Goal: Information Seeking & Learning: Learn about a topic

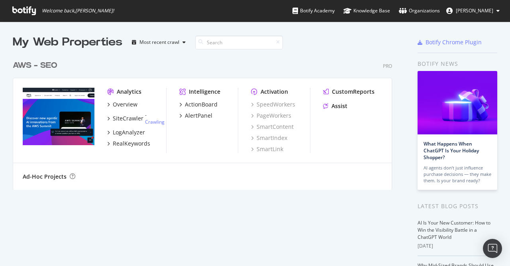
scroll to position [266, 510]
click at [133, 118] on div "SiteCrawler" at bounding box center [128, 118] width 31 height 8
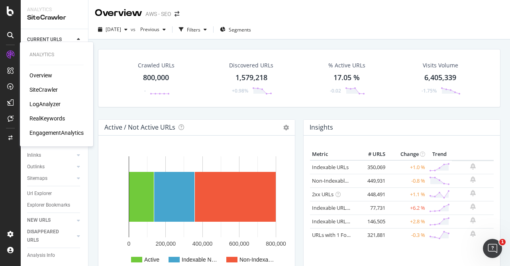
click at [56, 104] on div "LogAnalyzer" at bounding box center [44, 104] width 31 height 8
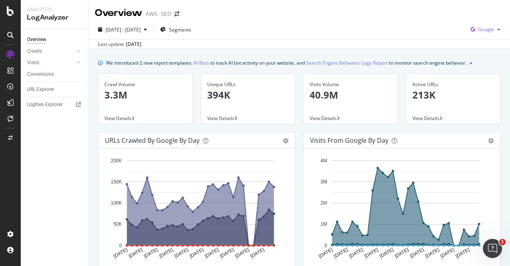
click at [487, 31] on span "Google" at bounding box center [486, 29] width 16 height 7
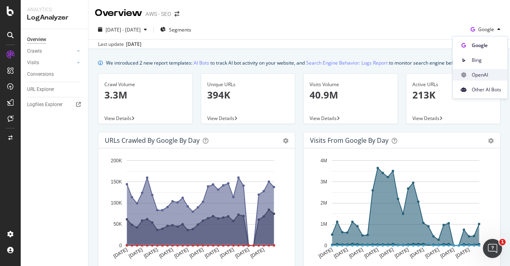
click at [483, 73] on span "OpenAI" at bounding box center [486, 74] width 29 height 7
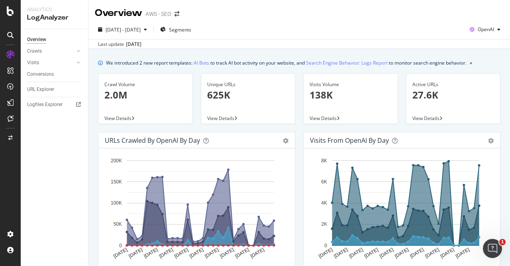
click at [146, 109] on div "Crawl Volume 2.0M" at bounding box center [145, 93] width 82 height 39
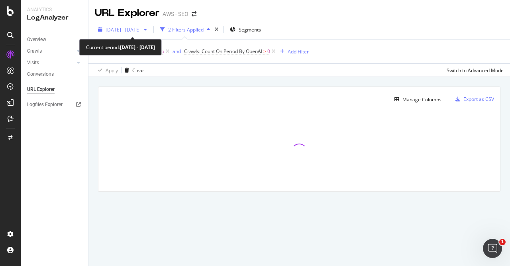
click at [147, 28] on icon "button" at bounding box center [145, 29] width 3 height 5
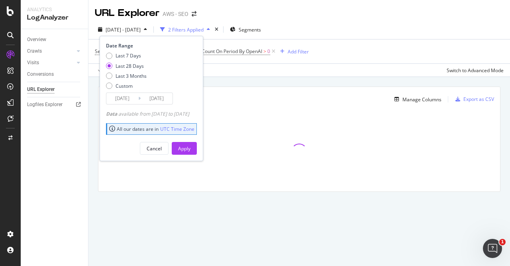
click at [136, 98] on input "[DATE]" at bounding box center [122, 98] width 32 height 11
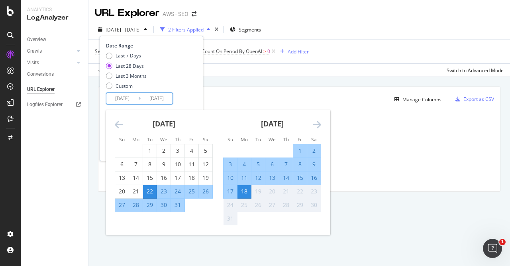
click at [115, 123] on icon "Move backward to switch to the previous month." at bounding box center [119, 125] width 8 height 10
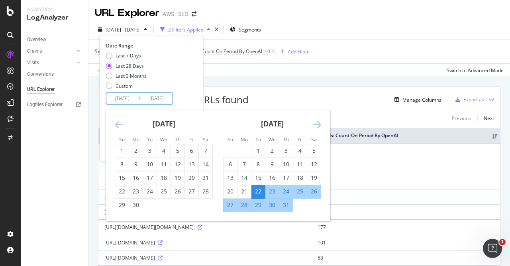
click at [115, 123] on icon "Move backward to switch to the previous month." at bounding box center [119, 125] width 8 height 10
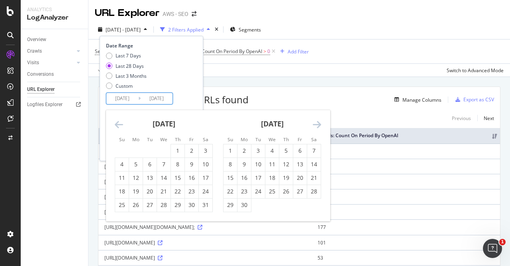
click at [115, 123] on icon "Move backward to switch to the previous month." at bounding box center [119, 125] width 8 height 10
click at [162, 147] on div "1" at bounding box center [164, 151] width 14 height 8
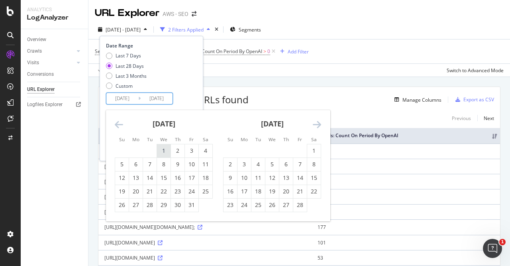
type input "[DATE]"
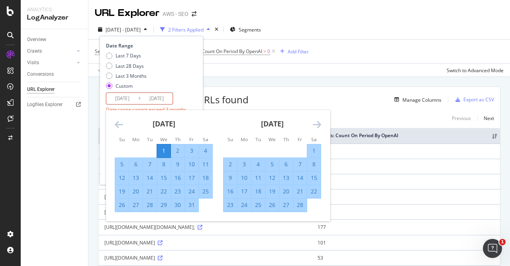
click at [320, 125] on icon "Move forward to switch to the next month." at bounding box center [317, 125] width 8 height 10
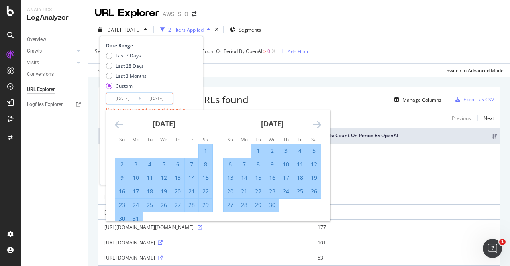
click at [320, 125] on icon "Move forward to switch to the next month." at bounding box center [317, 125] width 8 height 10
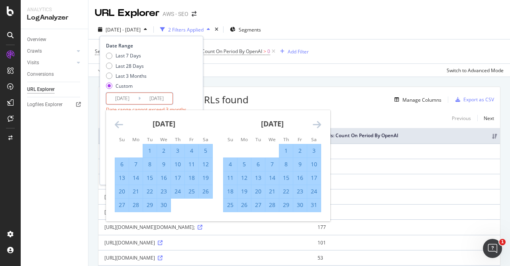
click at [320, 125] on icon "Move forward to switch to the next month." at bounding box center [317, 125] width 8 height 10
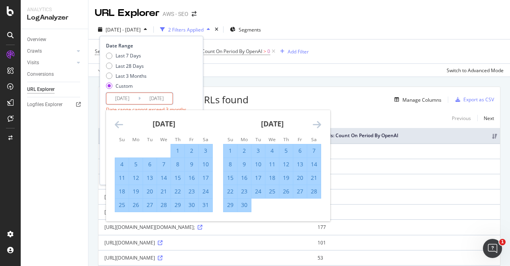
click at [320, 125] on icon "Move forward to switch to the next month." at bounding box center [317, 125] width 8 height 10
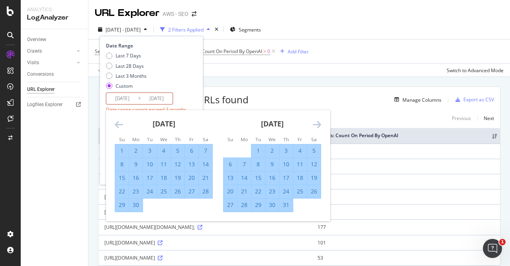
click at [320, 125] on icon "Move forward to switch to the next month." at bounding box center [317, 125] width 8 height 10
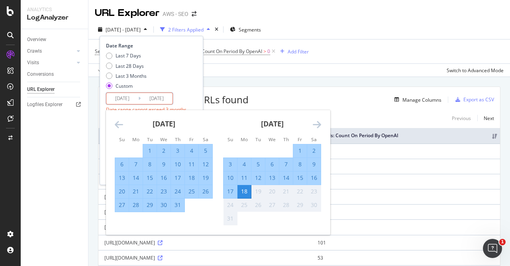
click at [228, 191] on div "17" at bounding box center [230, 191] width 14 height 8
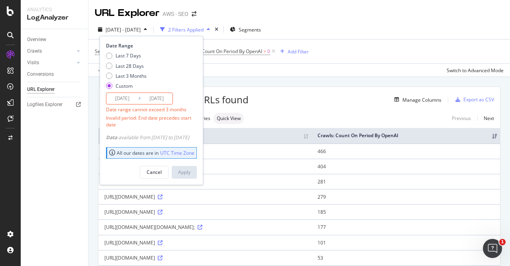
type input "[DATE]"
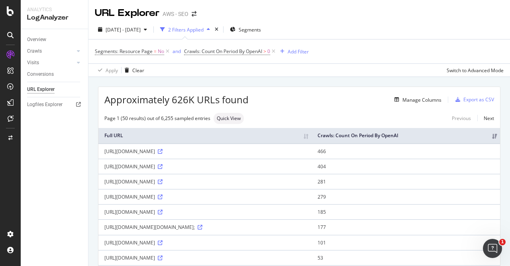
click at [293, 67] on div "Apply Clear Switch to Advanced Mode" at bounding box center [298, 69] width 421 height 13
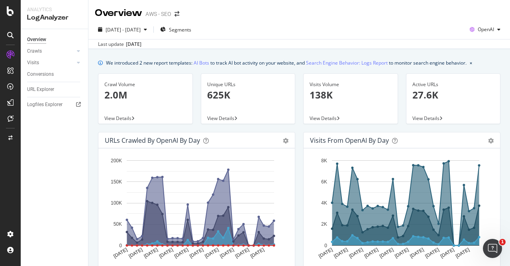
click at [255, 98] on p "625K" at bounding box center [248, 95] width 82 height 14
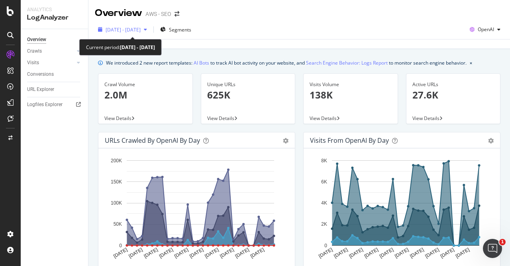
click at [150, 33] on div "[DATE] - [DATE]" at bounding box center [122, 30] width 55 height 12
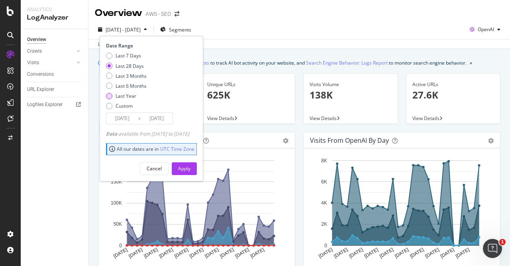
click at [110, 94] on div "Last Year" at bounding box center [109, 96] width 6 height 6
type input "[DATE]"
click at [190, 170] on div "Apply" at bounding box center [184, 168] width 12 height 7
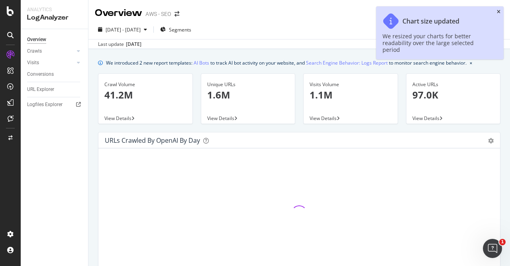
click at [500, 11] on icon "close toast" at bounding box center [499, 12] width 4 height 5
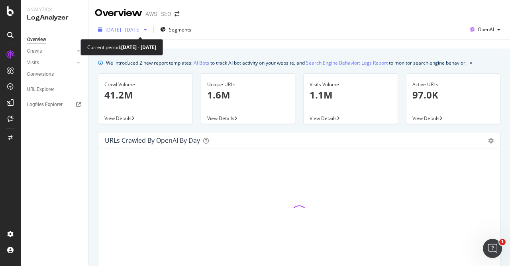
click at [141, 27] on span "[DATE] - [DATE]" at bounding box center [123, 29] width 35 height 7
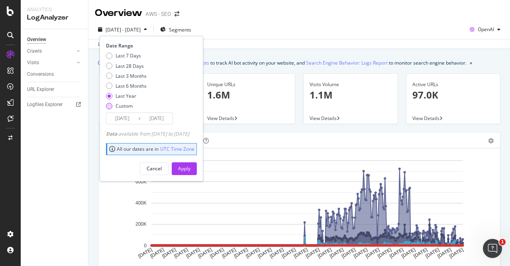
click at [130, 122] on input "[DATE]" at bounding box center [122, 118] width 32 height 11
click at [106, 109] on div "Custom" at bounding box center [126, 105] width 41 height 7
click at [110, 106] on div "Custom" at bounding box center [109, 106] width 6 height 6
click at [110, 104] on div "Custom" at bounding box center [109, 106] width 6 height 6
click at [162, 168] on div "Cancel" at bounding box center [154, 168] width 15 height 7
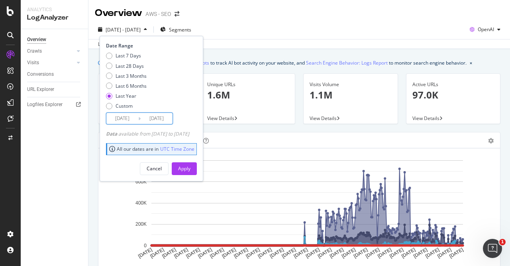
click at [292, 13] on div "Overview AWS - SEO" at bounding box center [298, 10] width 421 height 20
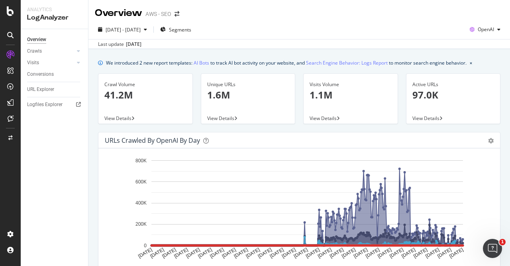
click at [109, 106] on div "Crawl Volume 41.2M" at bounding box center [145, 93] width 82 height 39
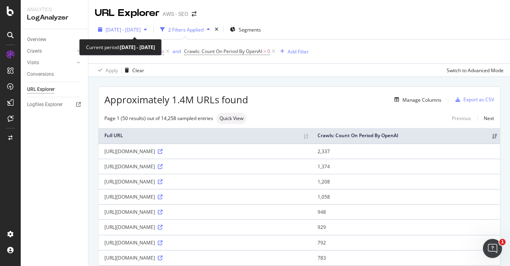
click at [141, 27] on span "[DATE] - [DATE]" at bounding box center [123, 29] width 35 height 7
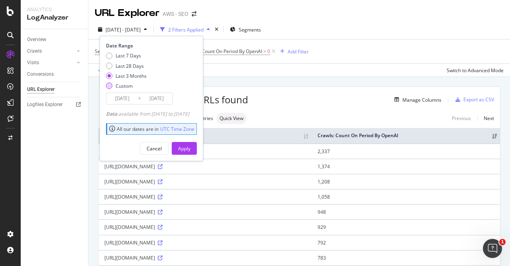
click at [110, 85] on div "Custom" at bounding box center [109, 85] width 6 height 6
click at [141, 99] on input "[DATE]" at bounding box center [157, 98] width 32 height 11
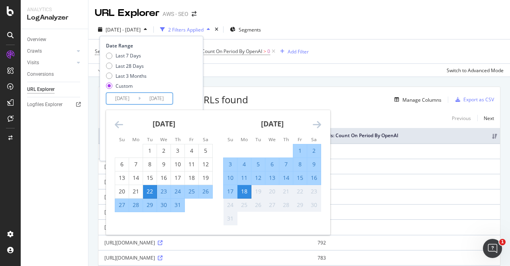
click at [120, 123] on icon "Move backward to switch to the previous month." at bounding box center [119, 125] width 8 height 10
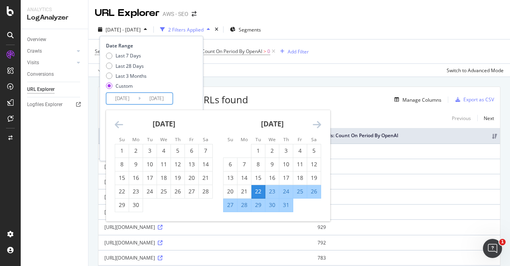
click at [120, 123] on icon "Move backward to switch to the previous month." at bounding box center [119, 125] width 8 height 10
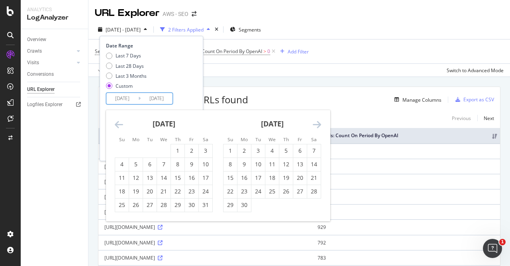
click at [120, 123] on icon "Move backward to switch to the previous month." at bounding box center [119, 125] width 8 height 10
click at [163, 150] on div "1" at bounding box center [164, 151] width 14 height 8
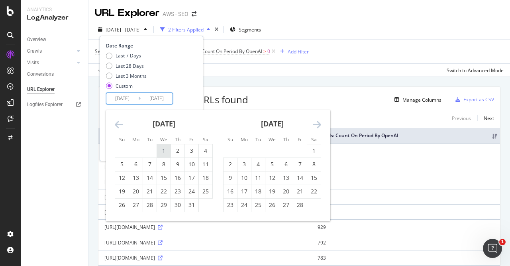
type input "[DATE]"
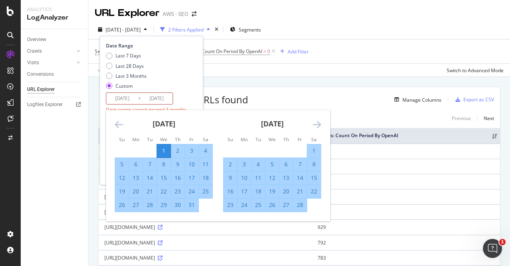
click at [316, 125] on icon "Move forward to switch to the next month." at bounding box center [317, 125] width 8 height 10
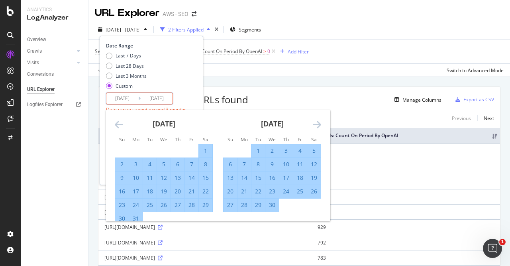
click at [316, 125] on icon "Move forward to switch to the next month." at bounding box center [317, 125] width 8 height 10
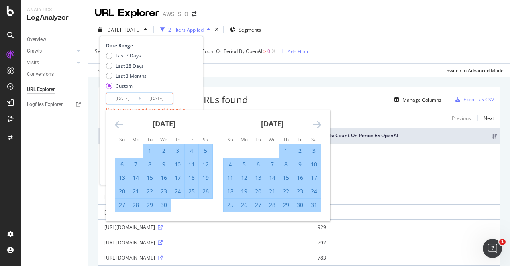
click at [316, 125] on icon "Move forward to switch to the next month." at bounding box center [317, 125] width 8 height 10
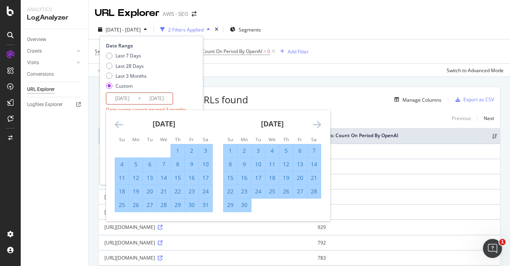
click at [316, 125] on icon "Move forward to switch to the next month." at bounding box center [317, 125] width 8 height 10
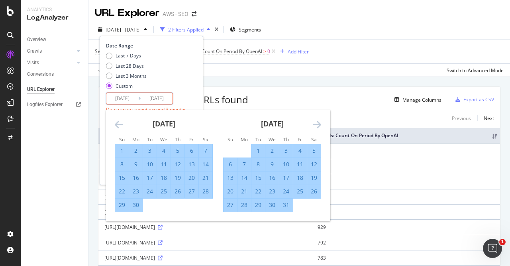
click at [316, 125] on icon "Move forward to switch to the next month." at bounding box center [317, 125] width 8 height 10
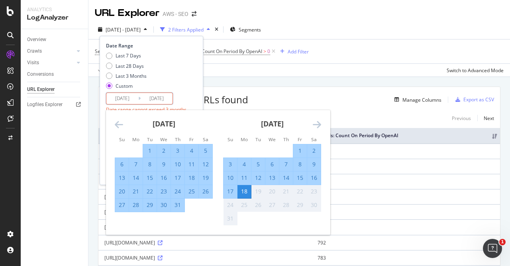
click at [233, 192] on div "17" at bounding box center [230, 191] width 14 height 8
type input "[DATE]"
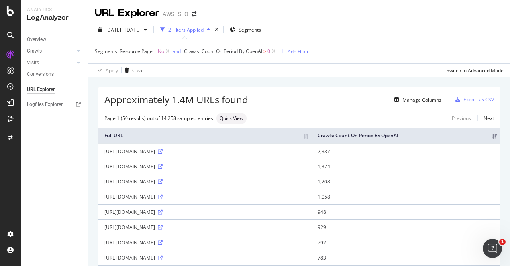
click at [348, 20] on div "[DATE] - [DATE] 2 Filters Applied Segments Segments: Resource Page = No and Cra…" at bounding box center [298, 48] width 421 height 57
click at [37, 40] on div "Overview" at bounding box center [36, 39] width 19 height 8
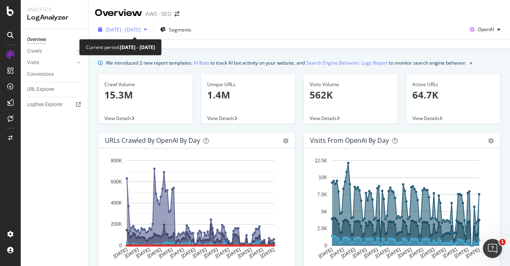
click at [147, 32] on icon "button" at bounding box center [145, 29] width 3 height 5
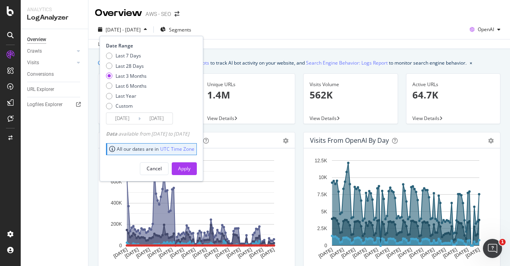
click at [136, 119] on input "[DATE]" at bounding box center [122, 118] width 32 height 11
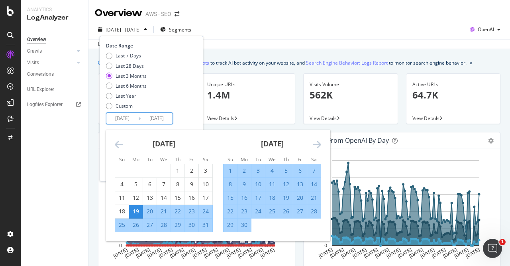
click at [120, 143] on icon "Move backward to switch to the previous month." at bounding box center [119, 144] width 8 height 10
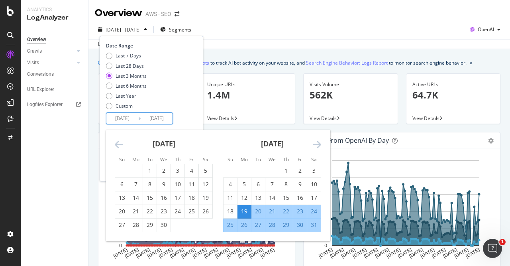
click at [120, 143] on icon "Move backward to switch to the previous month." at bounding box center [119, 144] width 8 height 10
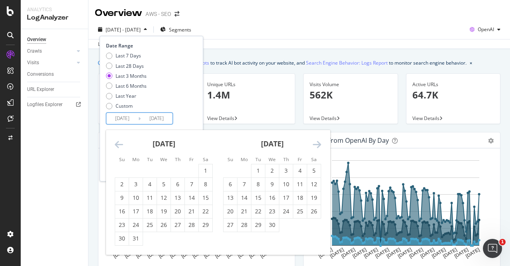
click at [120, 143] on icon "Move backward to switch to the previous month." at bounding box center [119, 144] width 8 height 10
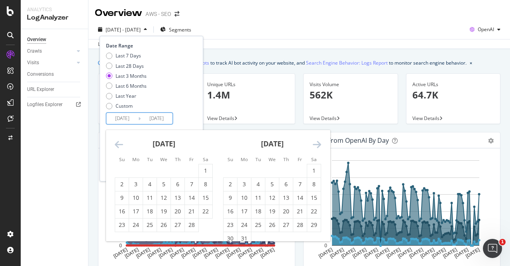
click at [120, 143] on icon "Move backward to switch to the previous month." at bounding box center [119, 144] width 8 height 10
click at [164, 171] on div "1" at bounding box center [164, 171] width 14 height 8
type input "[DATE]"
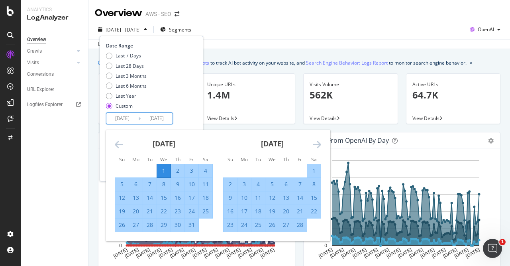
click at [195, 102] on div "Last 7 Days Last 28 Days Last 3 Months Last 6 Months Last Year Custom" at bounding box center [150, 82] width 89 height 60
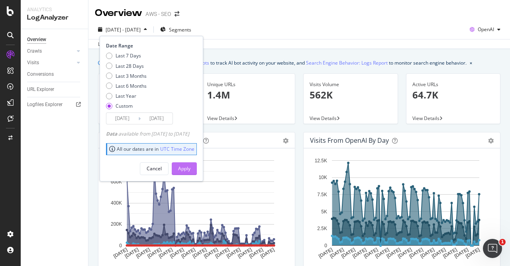
click at [190, 168] on div "Apply" at bounding box center [184, 168] width 12 height 7
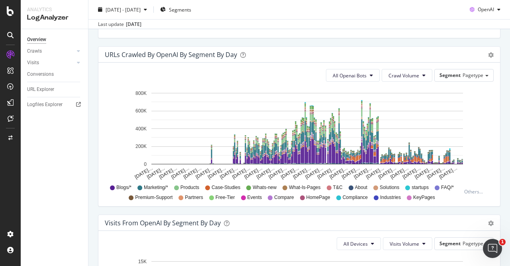
scroll to position [423, 0]
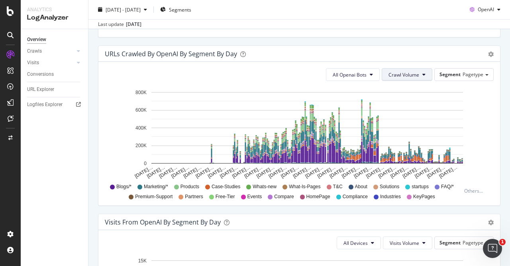
click at [419, 74] on span "Crawl Volume" at bounding box center [403, 74] width 31 height 7
click at [371, 71] on button "All Openai Bots" at bounding box center [353, 74] width 54 height 13
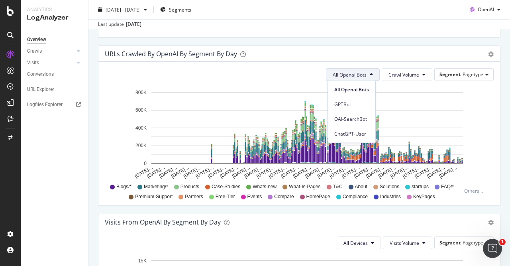
click at [301, 73] on div "All Openai Bots Crawl Volume Segment Pagetype" at bounding box center [299, 74] width 389 height 13
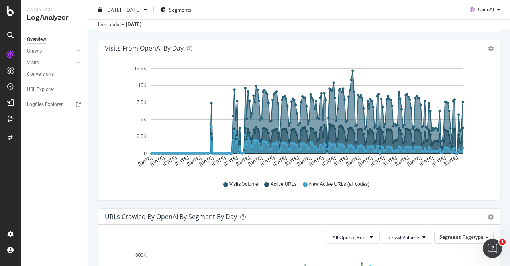
scroll to position [0, 0]
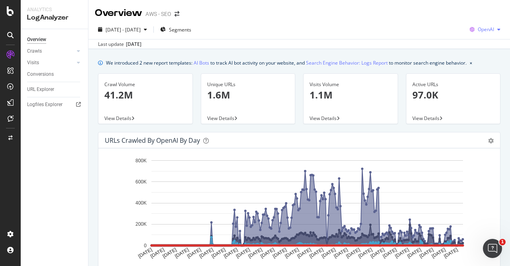
click at [496, 28] on div "button" at bounding box center [499, 29] width 10 height 5
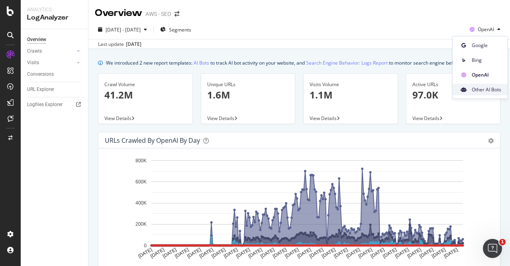
click at [492, 90] on span "Other AI Bots" at bounding box center [486, 89] width 29 height 7
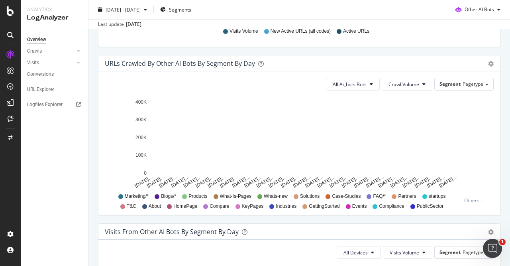
scroll to position [412, 0]
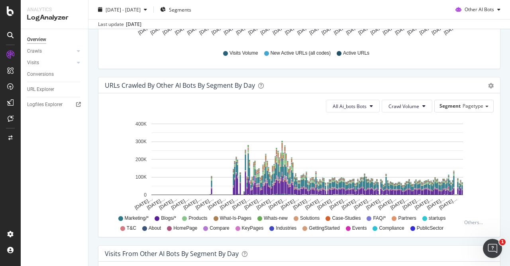
scroll to position [390, 0]
